Goal: Transaction & Acquisition: Purchase product/service

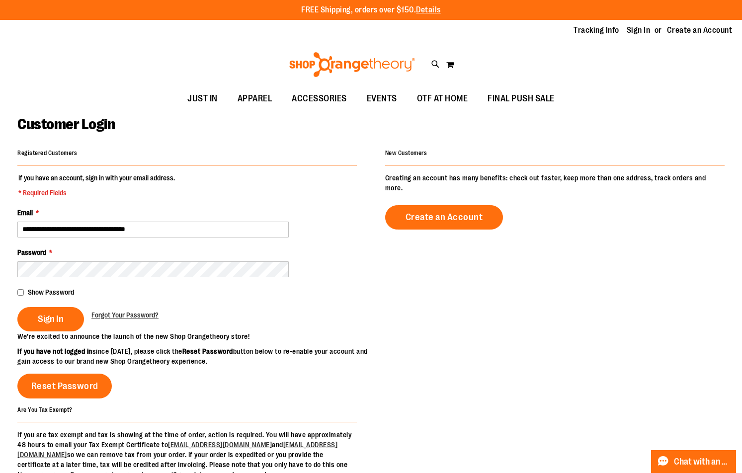
type input "**********"
click at [17, 307] on button "Sign In" at bounding box center [50, 319] width 67 height 24
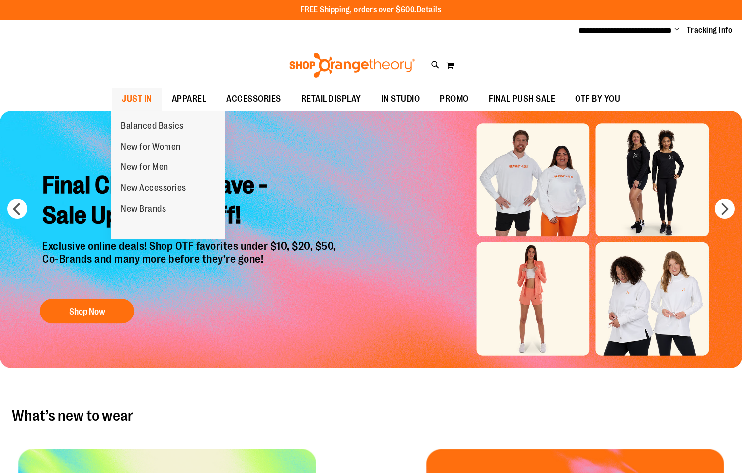
click at [150, 99] on span "JUST IN" at bounding box center [137, 99] width 30 height 22
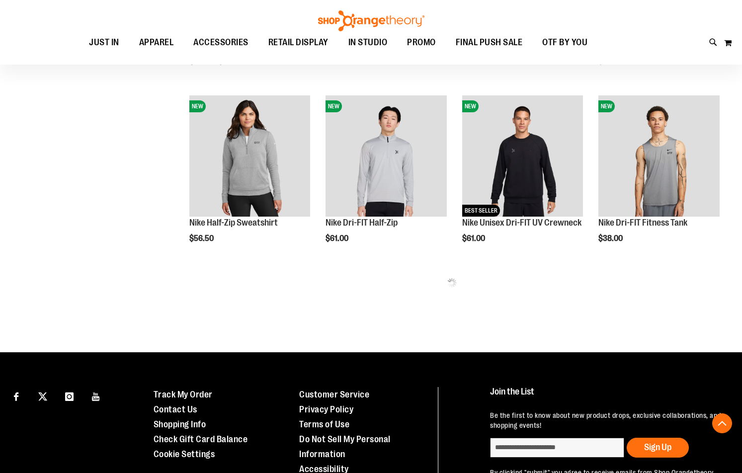
scroll to position [497, 0]
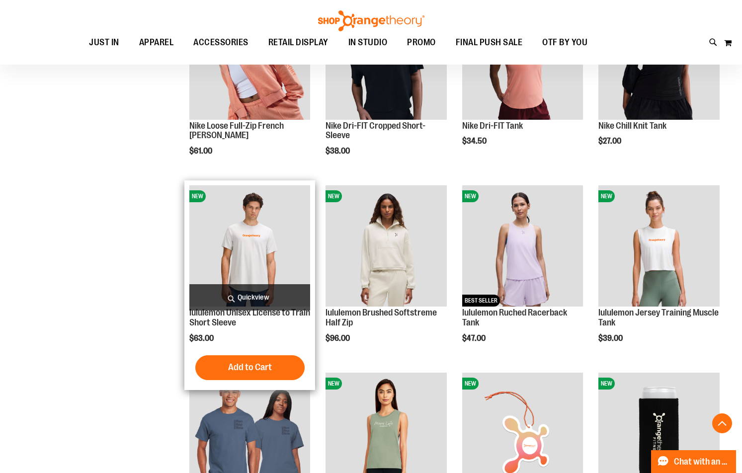
scroll to position [845, 0]
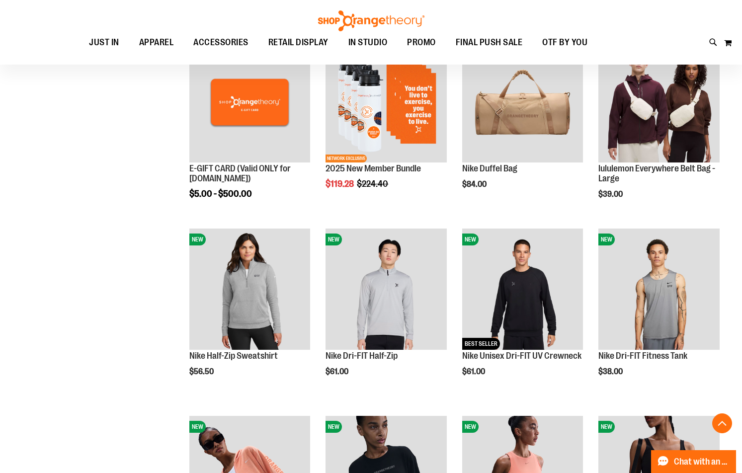
scroll to position [181, 0]
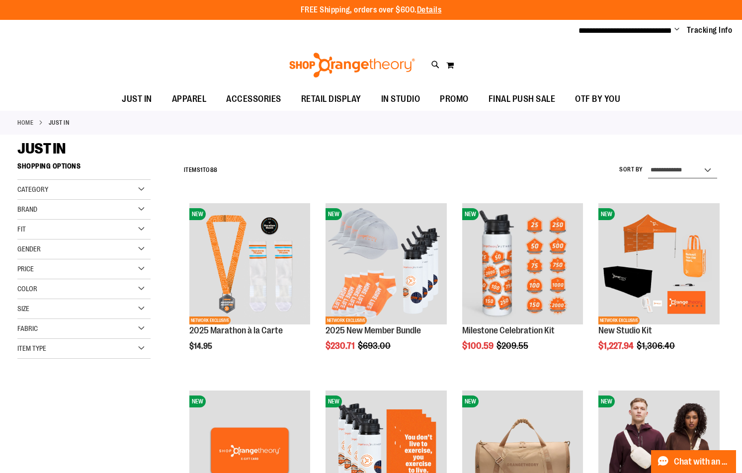
click at [672, 170] on select "**********" at bounding box center [682, 171] width 69 height 16
click at [648, 163] on select "**********" at bounding box center [682, 171] width 69 height 16
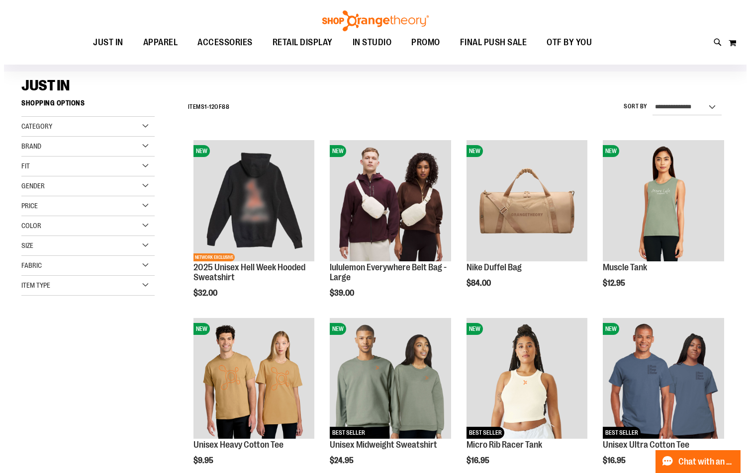
scroll to position [58, 0]
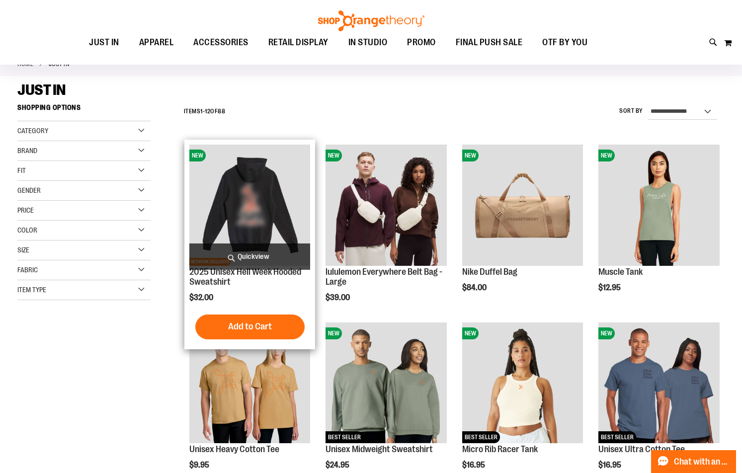
click at [263, 251] on span "Quickview" at bounding box center [249, 257] width 121 height 26
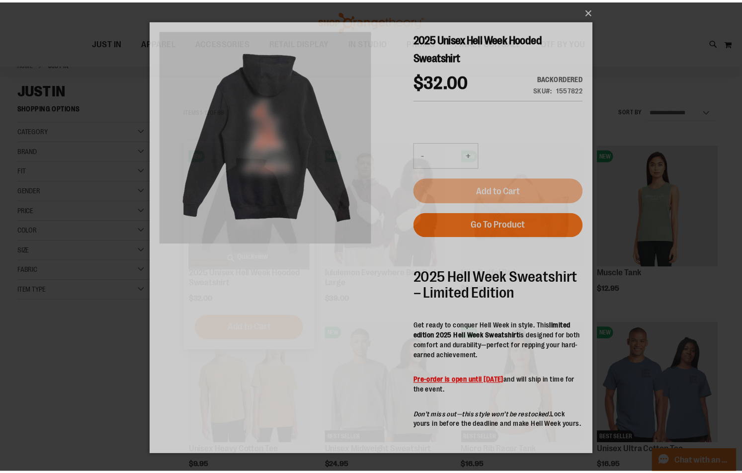
scroll to position [0, 0]
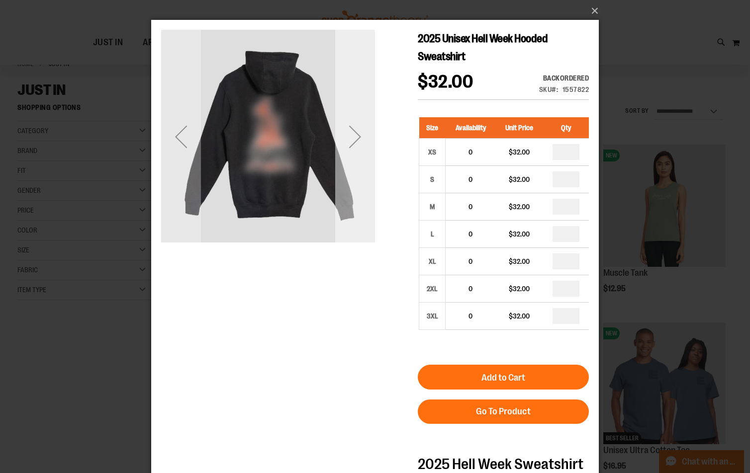
click at [355, 139] on div "Next" at bounding box center [355, 137] width 40 height 40
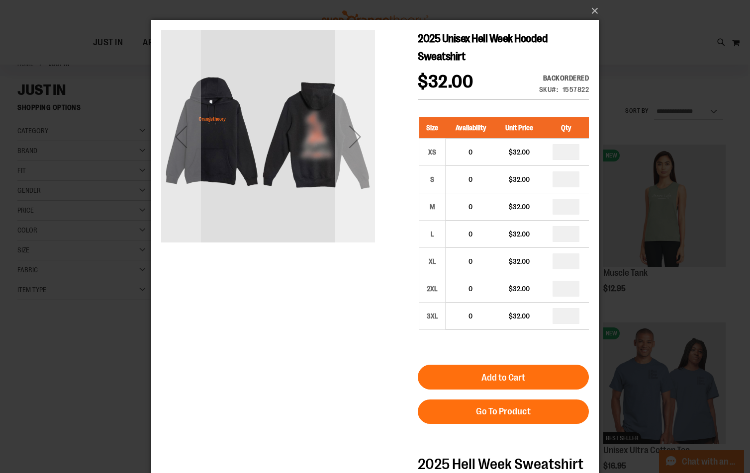
click at [355, 137] on div "Next" at bounding box center [355, 137] width 40 height 40
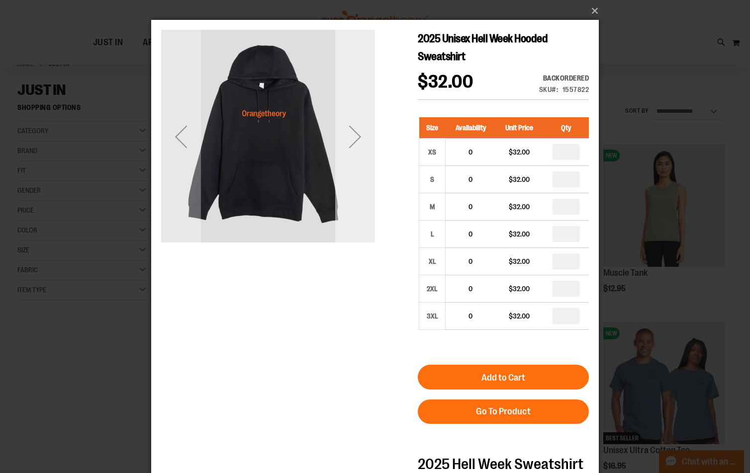
click at [355, 137] on div "Next" at bounding box center [355, 137] width 40 height 40
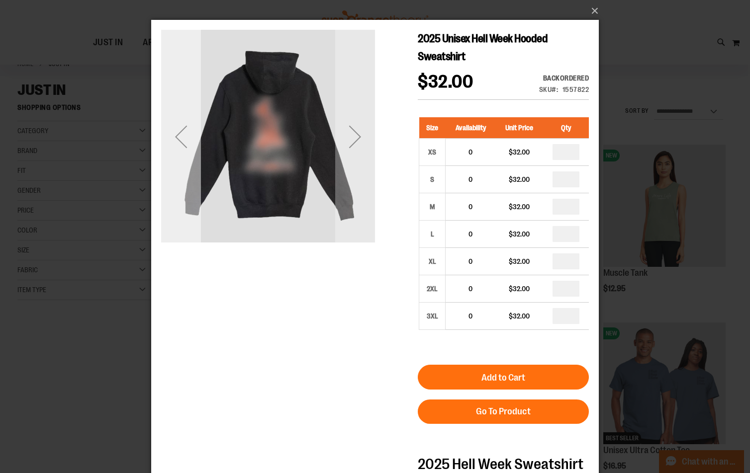
click at [173, 145] on div "Previous" at bounding box center [181, 137] width 40 height 40
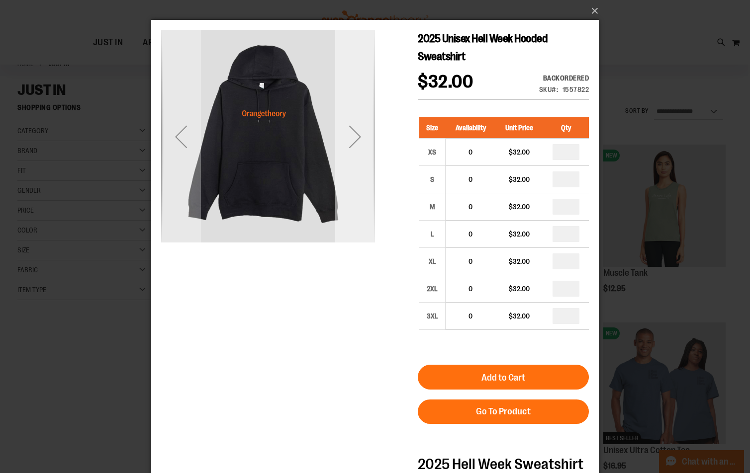
click at [356, 121] on div "Next" at bounding box center [355, 137] width 40 height 40
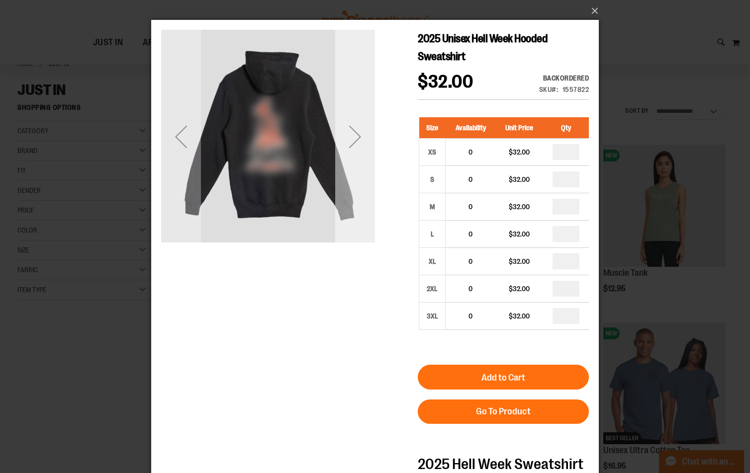
click at [356, 131] on div "Next" at bounding box center [355, 137] width 40 height 40
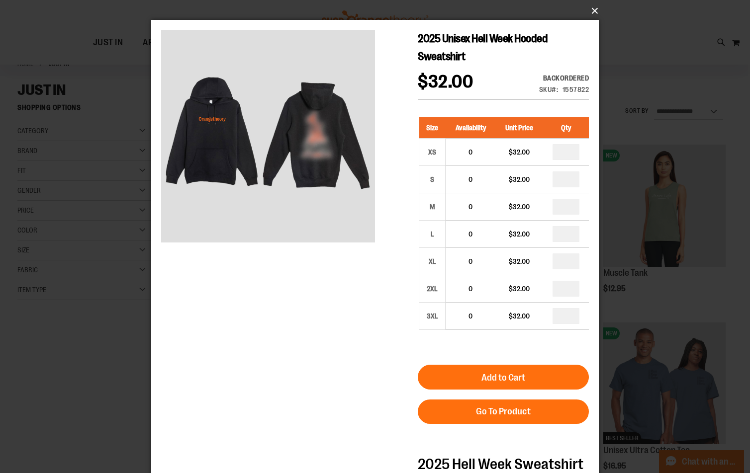
click at [588, 9] on button "×" at bounding box center [377, 11] width 447 height 22
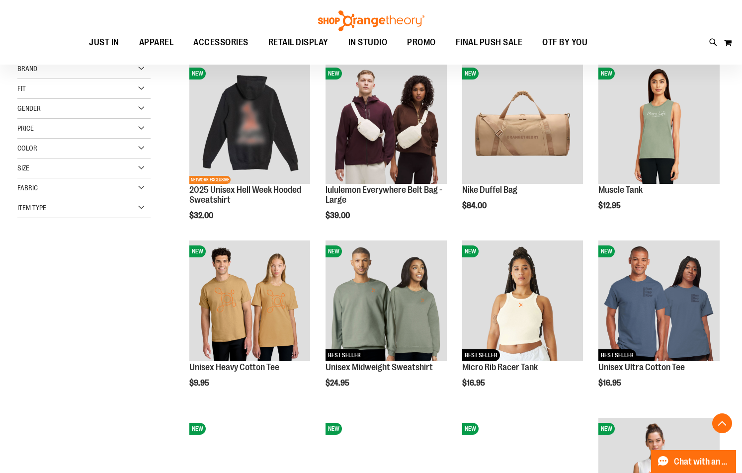
scroll to position [157, 0]
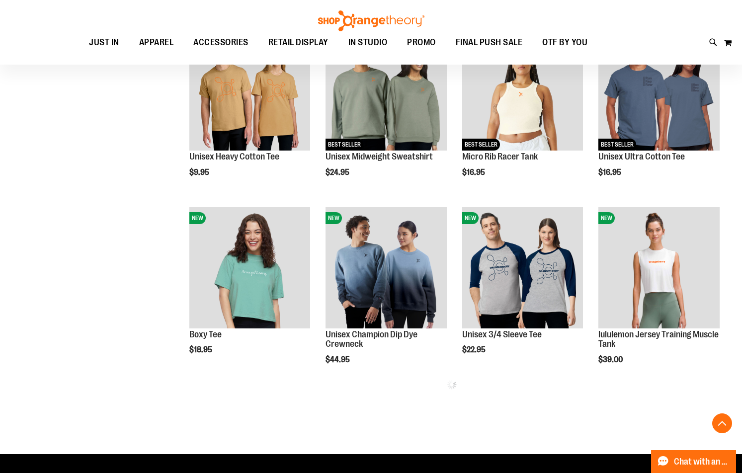
scroll to position [356, 0]
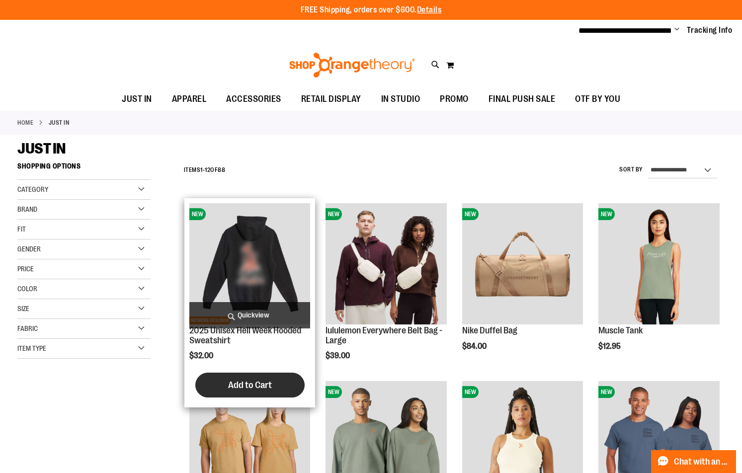
click at [235, 376] on button "Add to Cart" at bounding box center [249, 385] width 109 height 25
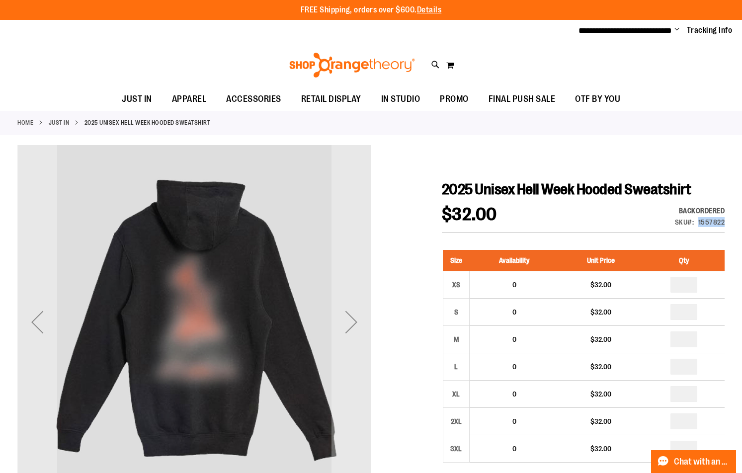
drag, startPoint x: 699, startPoint y: 222, endPoint x: 724, endPoint y: 222, distance: 24.9
click at [724, 222] on div "1557822" at bounding box center [711, 222] width 27 height 10
copy div "1557822"
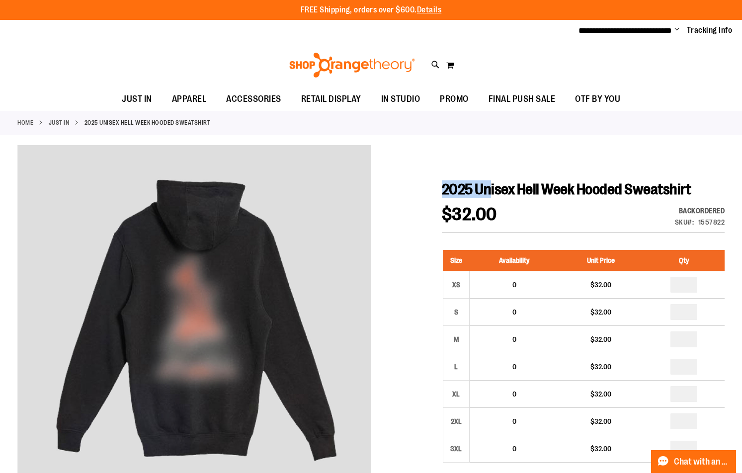
drag, startPoint x: 444, startPoint y: 188, endPoint x: 493, endPoint y: 193, distance: 48.5
click at [493, 193] on span "2025 Unisex Hell Week Hooded Sweatshirt" at bounding box center [567, 189] width 250 height 17
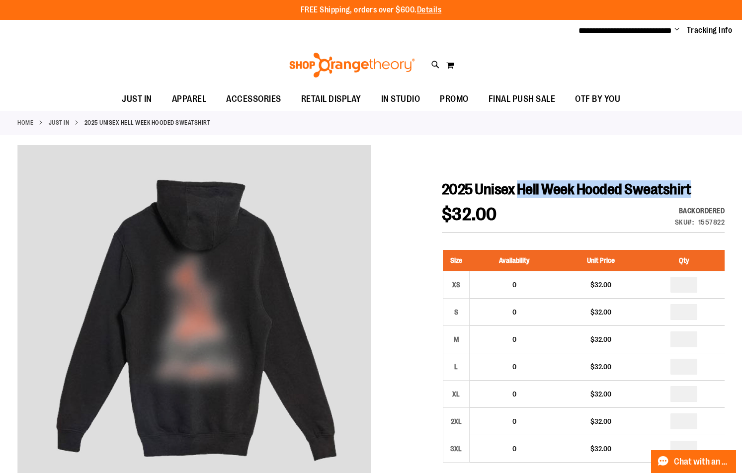
drag, startPoint x: 521, startPoint y: 192, endPoint x: 691, endPoint y: 189, distance: 170.1
click at [691, 189] on h1 "2025 Unisex Hell Week Hooded Sweatshirt" at bounding box center [583, 189] width 283 height 18
copy span "Hell Week Hooded Sweatshirt"
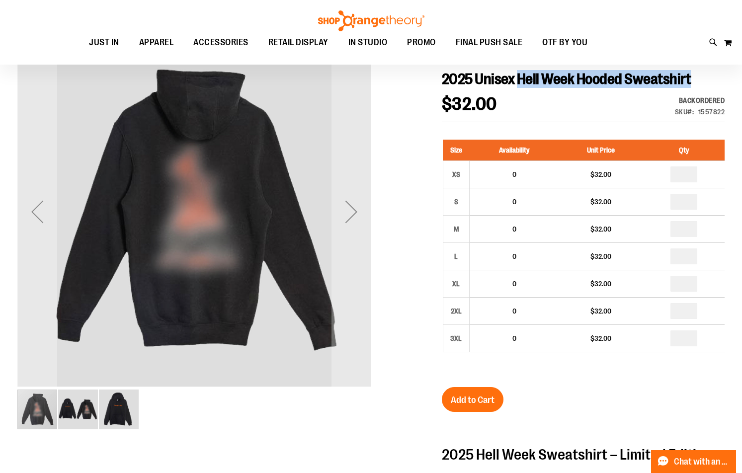
scroll to position [99, 0]
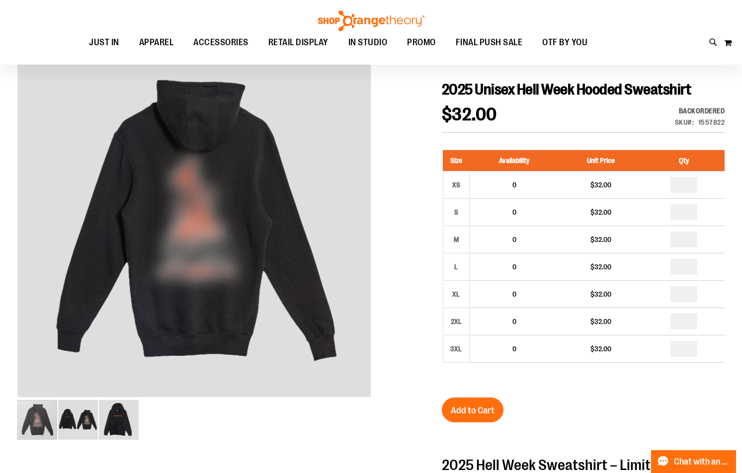
click at [82, 447] on div at bounding box center [370, 423] width 707 height 756
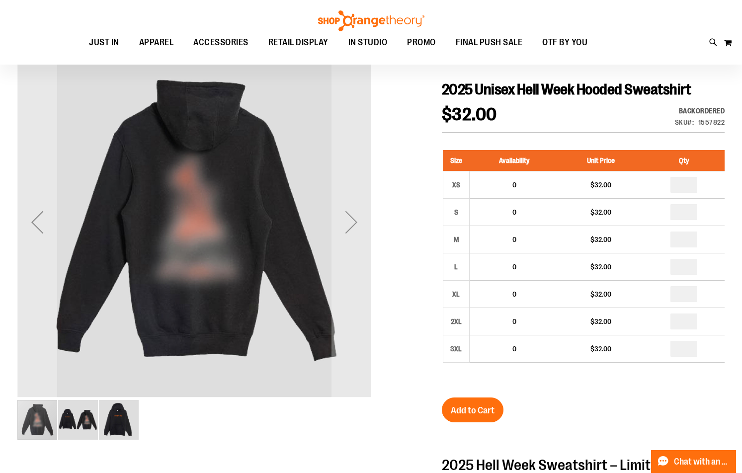
click at [84, 424] on img "image 2 of 3" at bounding box center [78, 420] width 40 height 40
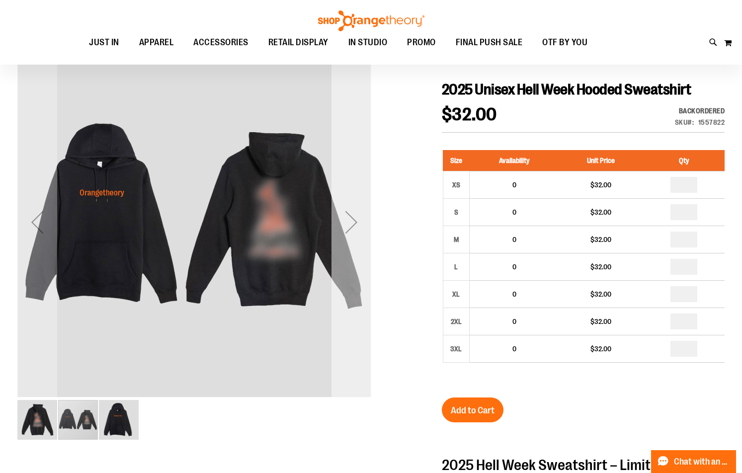
click at [361, 228] on div "Next" at bounding box center [352, 222] width 40 height 40
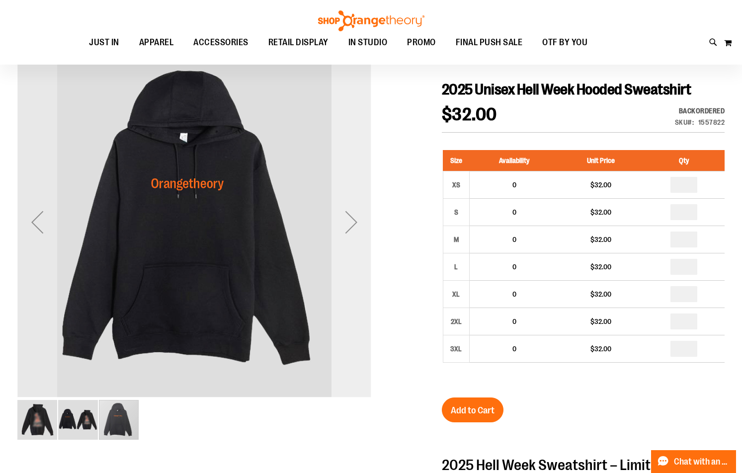
click at [336, 223] on div "Next" at bounding box center [352, 222] width 40 height 40
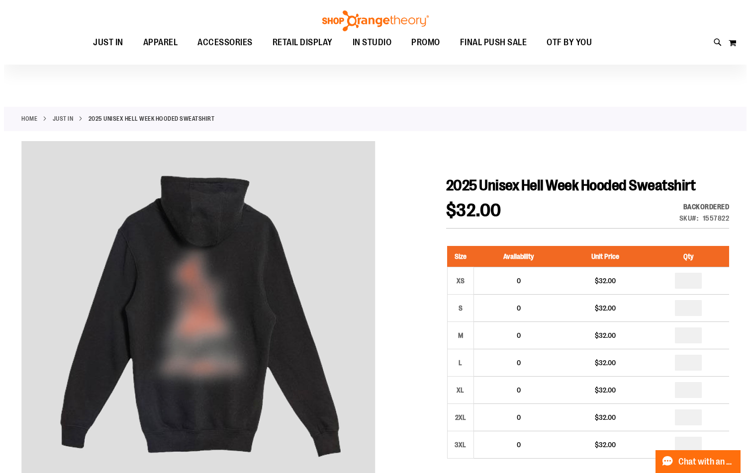
scroll to position [0, 0]
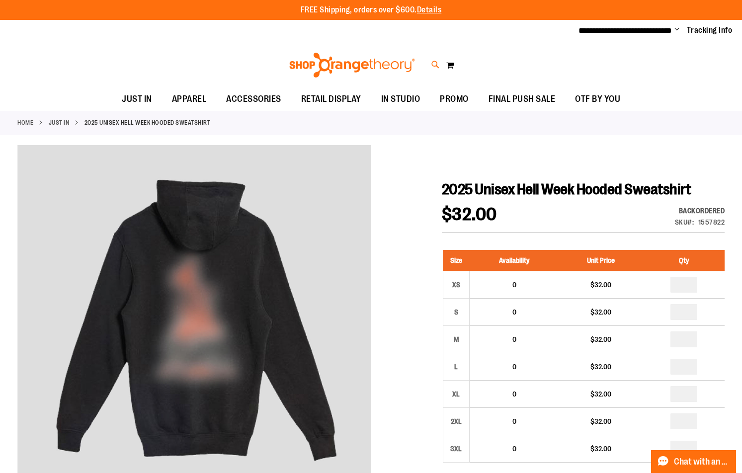
click at [436, 63] on icon at bounding box center [436, 64] width 8 height 11
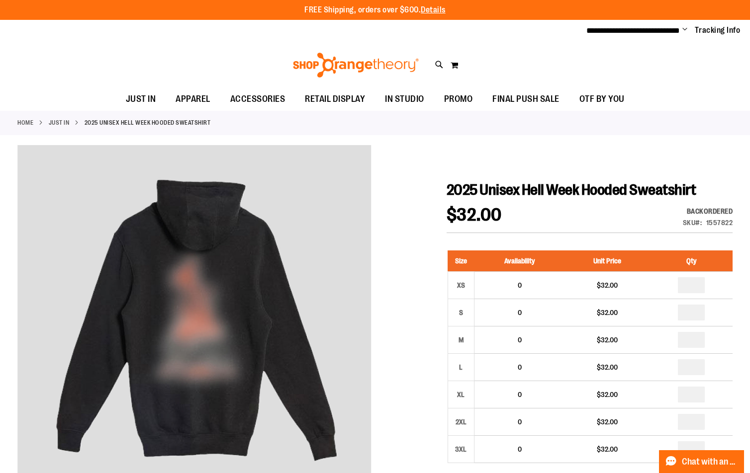
click at [311, 57] on input "Search" at bounding box center [375, 56] width 594 height 33
click at [176, 301] on span "$15.99" at bounding box center [188, 297] width 86 height 10
type input "**********"
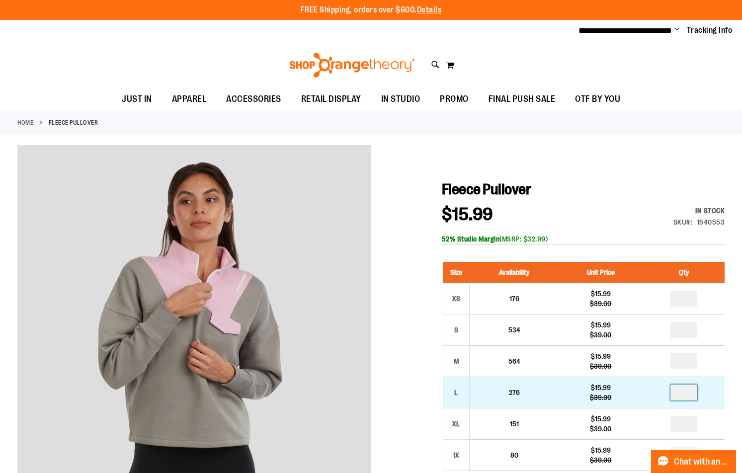
drag, startPoint x: 691, startPoint y: 400, endPoint x: 683, endPoint y: 399, distance: 8.5
click at [683, 399] on input "number" at bounding box center [684, 393] width 27 height 16
type input "*"
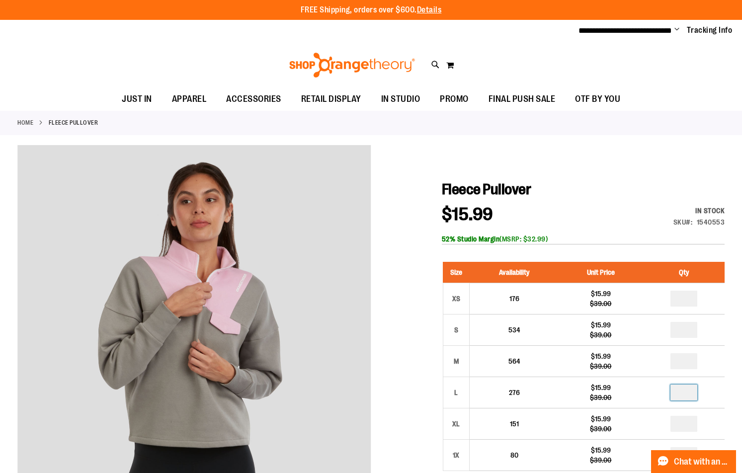
click at [677, 224] on strong "SKU" at bounding box center [683, 222] width 19 height 8
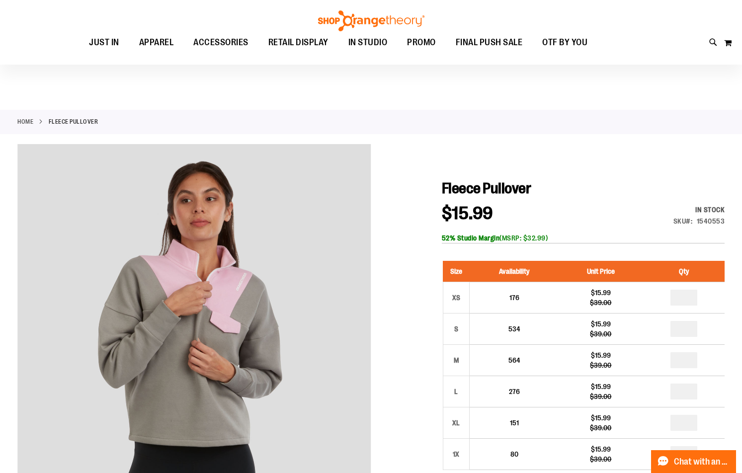
scroll to position [248, 0]
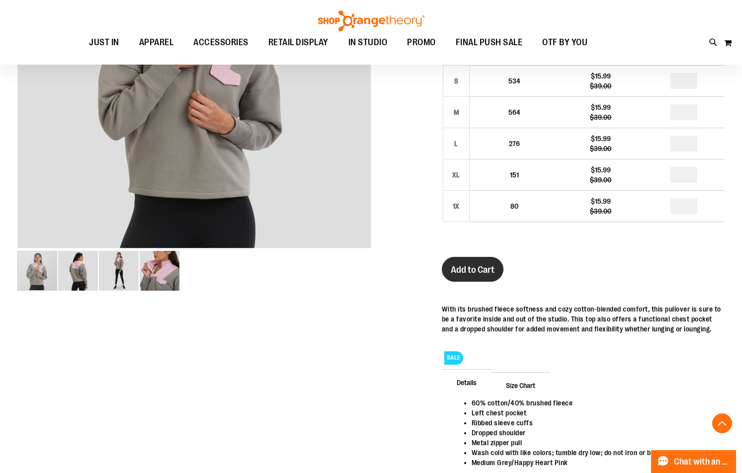
click at [480, 276] on button "Add to Cart" at bounding box center [473, 269] width 62 height 25
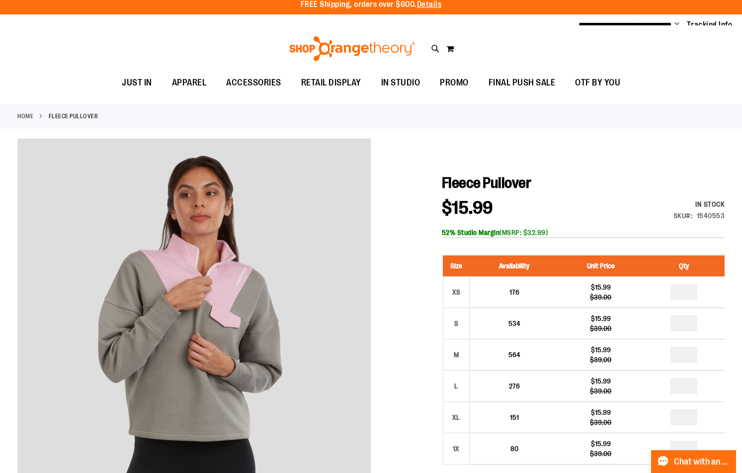
scroll to position [0, 0]
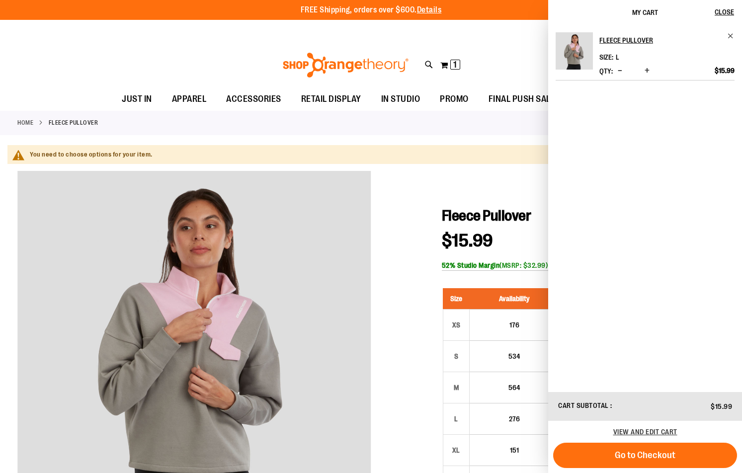
click at [418, 179] on div at bounding box center [370, 477] width 707 height 612
